Goal: Task Accomplishment & Management: Complete application form

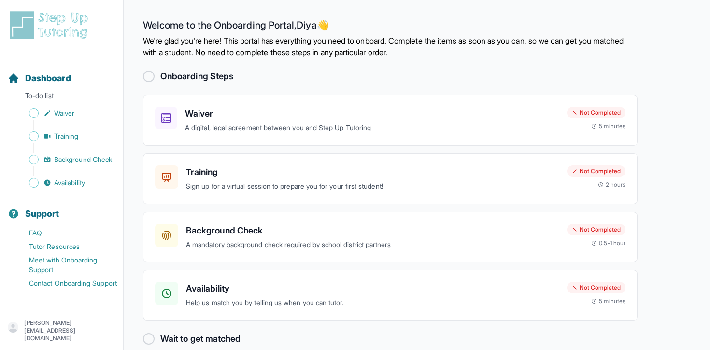
click at [171, 73] on h2 "Onboarding Steps" at bounding box center [196, 77] width 73 height 14
click at [597, 126] on div "5 minutes" at bounding box center [609, 126] width 34 height 8
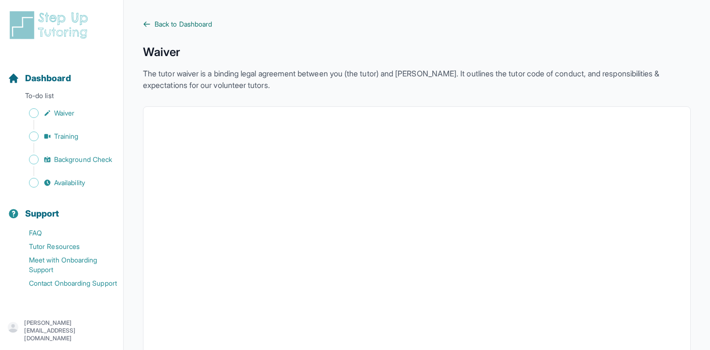
click at [188, 24] on span "Back to Dashboard" at bounding box center [184, 24] width 58 height 10
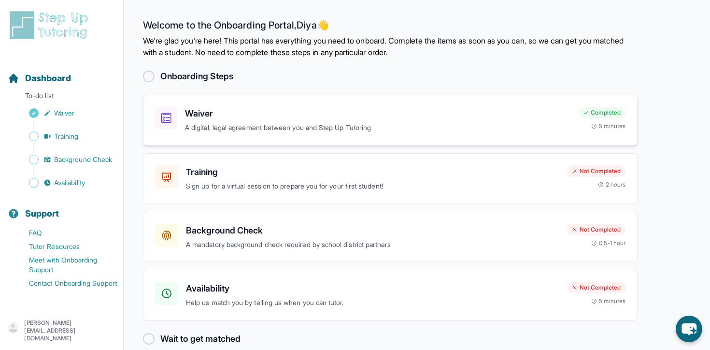
scroll to position [15, 0]
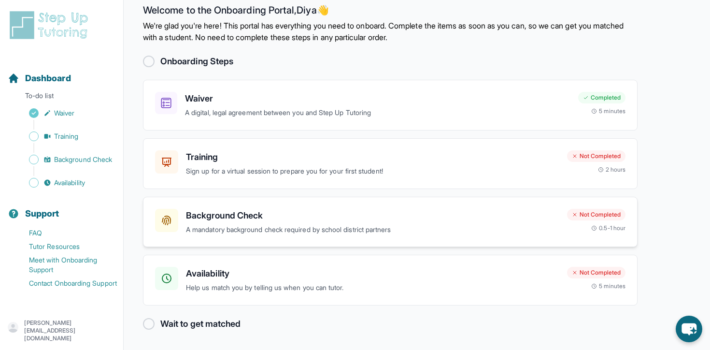
click at [201, 215] on h3 "Background Check" at bounding box center [373, 216] width 374 height 14
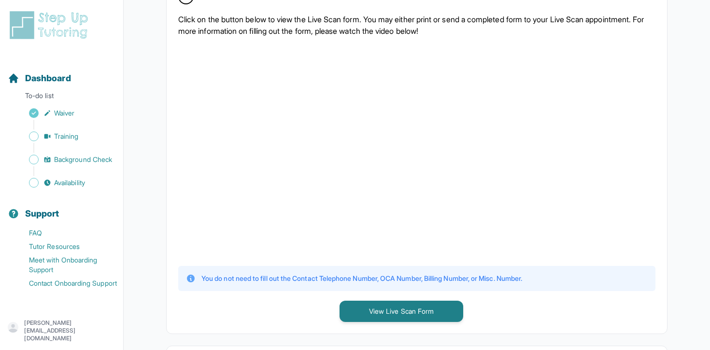
scroll to position [239, 0]
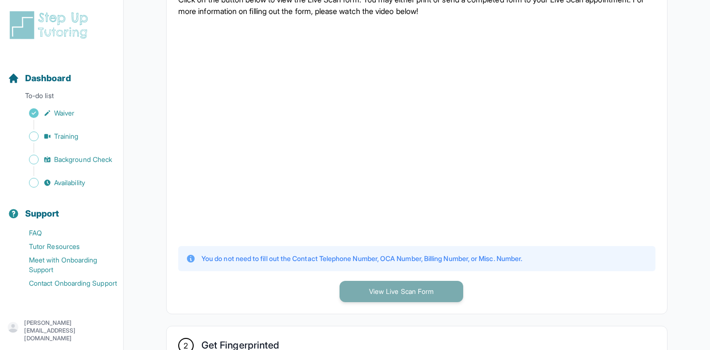
click at [365, 293] on button "View Live Scan Form" at bounding box center [402, 291] width 124 height 21
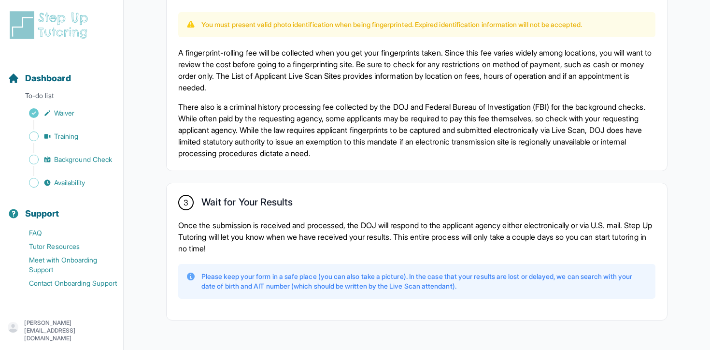
scroll to position [693, 0]
